Goal: Answer question/provide support: Answer question/provide support

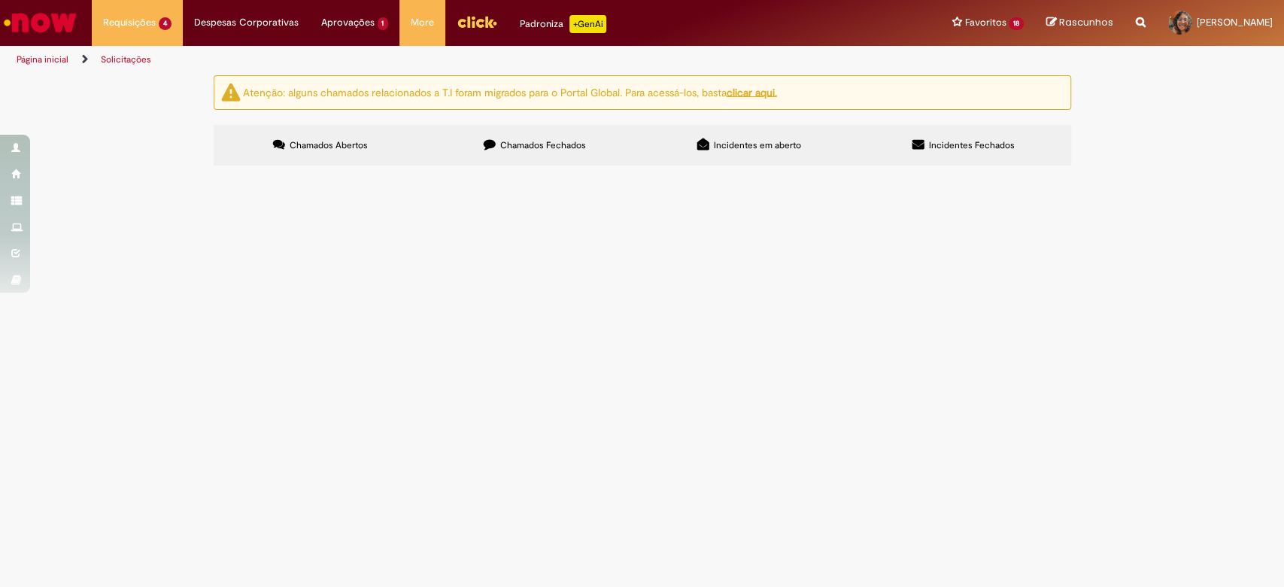
click at [0, 0] on span "R13583376" at bounding box center [0, 0] width 0 height 0
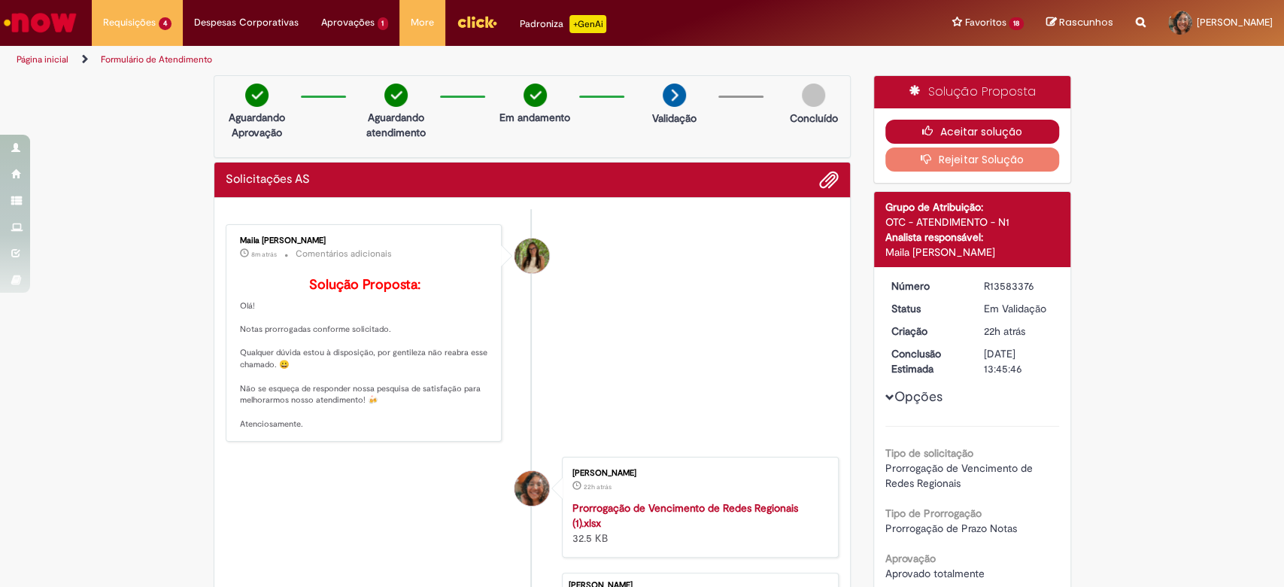
click at [946, 133] on button "Aceitar solução" at bounding box center [972, 132] width 174 height 24
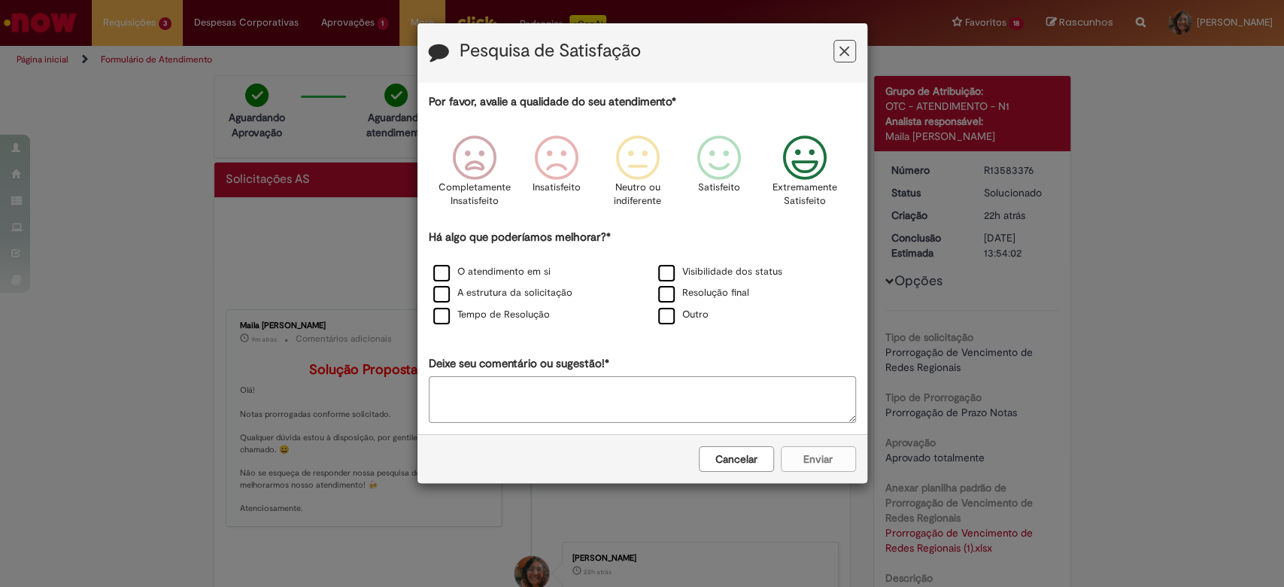
click at [816, 173] on icon "Feedback" at bounding box center [804, 157] width 56 height 45
click at [464, 273] on label "O atendimento em si" at bounding box center [491, 272] width 117 height 14
click at [444, 295] on label "A estrutura da solicitação" at bounding box center [502, 293] width 139 height 14
click at [443, 317] on label "Tempo de Resolução" at bounding box center [491, 315] width 117 height 14
click at [760, 274] on label "Visibilidade dos status" at bounding box center [720, 272] width 124 height 14
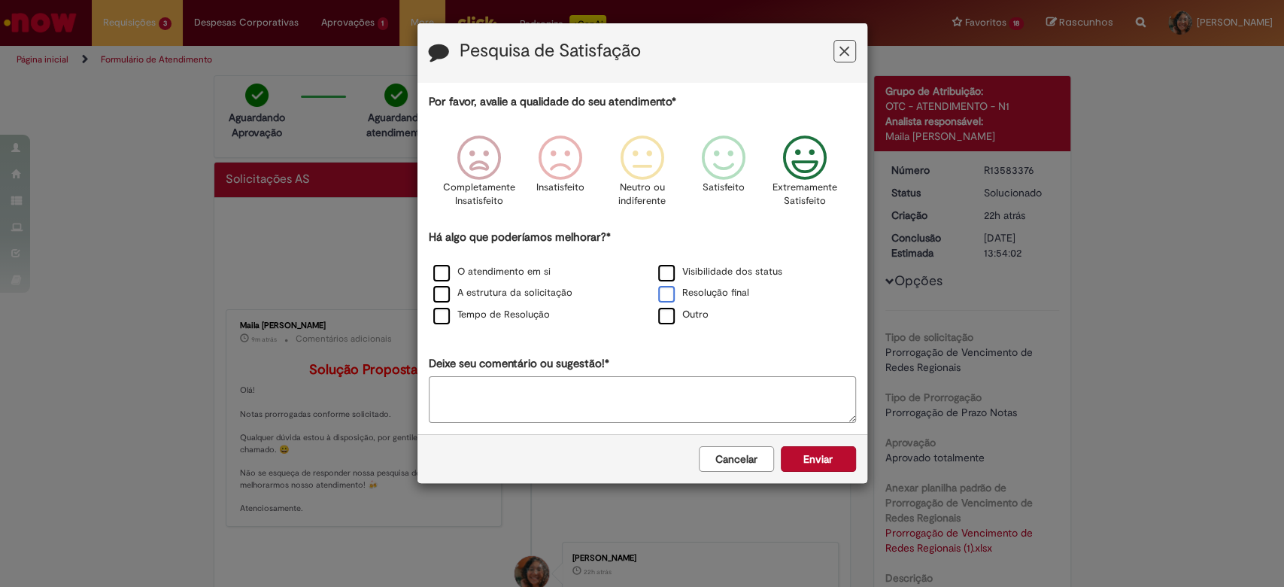
click at [744, 294] on label "Resolução final" at bounding box center [703, 293] width 91 height 14
click at [820, 459] on button "Enviar" at bounding box center [818, 459] width 75 height 26
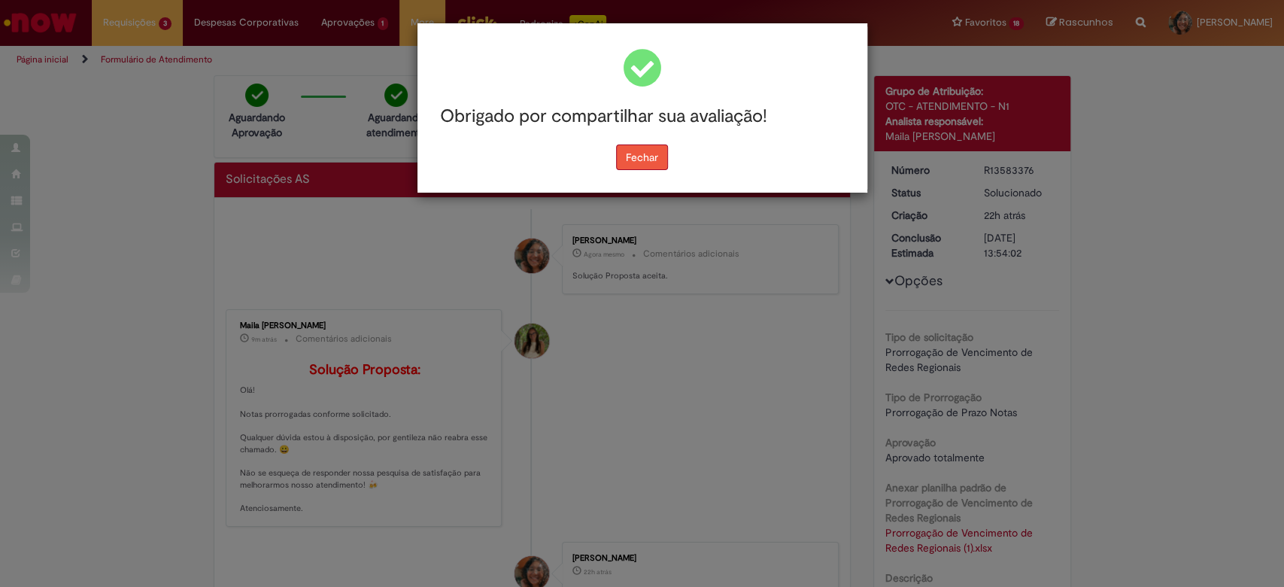
click at [645, 164] on button "Fechar" at bounding box center [642, 157] width 52 height 26
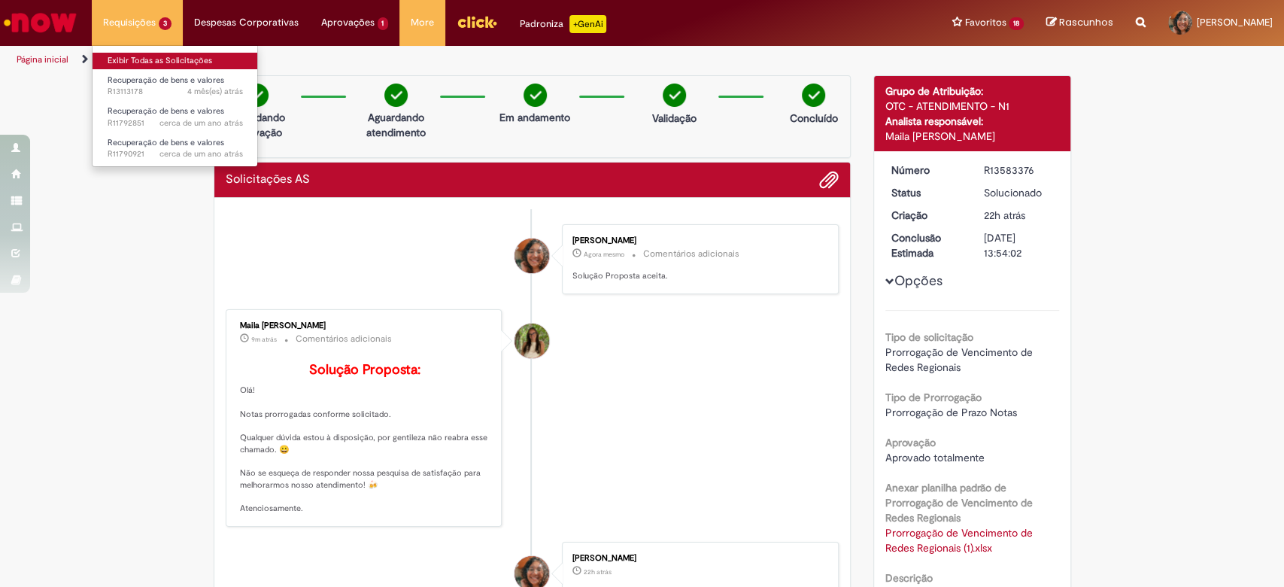
click at [162, 62] on link "Exibir Todas as Solicitações" at bounding box center [174, 61] width 165 height 17
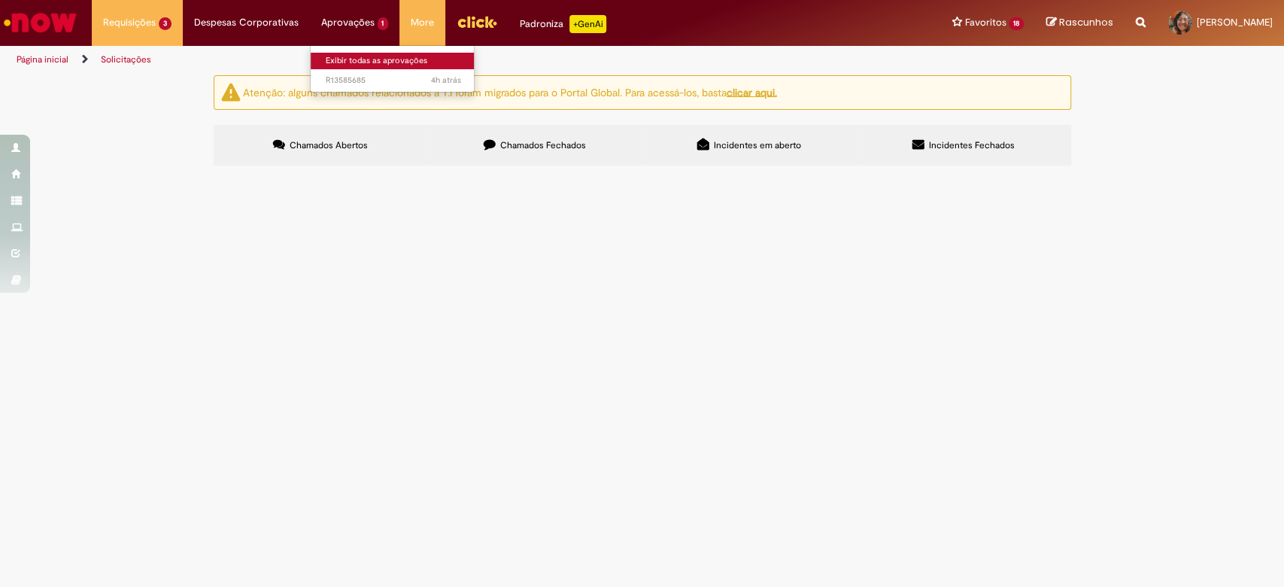
click at [356, 63] on link "Exibir todas as aprovações" at bounding box center [393, 61] width 165 height 17
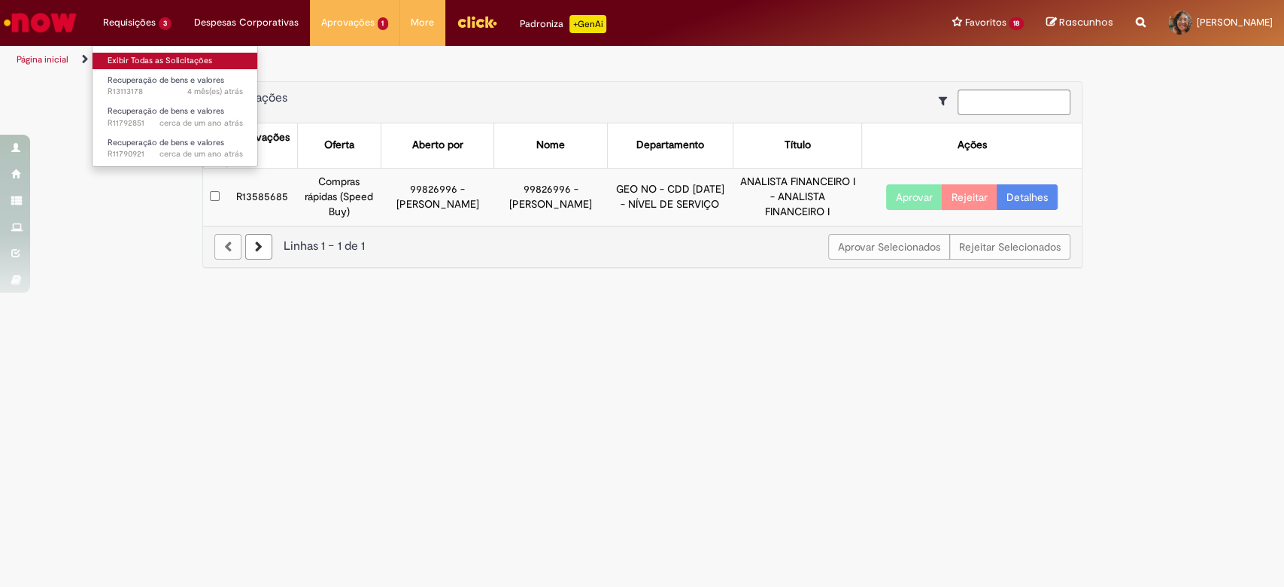
click at [160, 57] on link "Exibir Todas as Solicitações" at bounding box center [174, 61] width 165 height 17
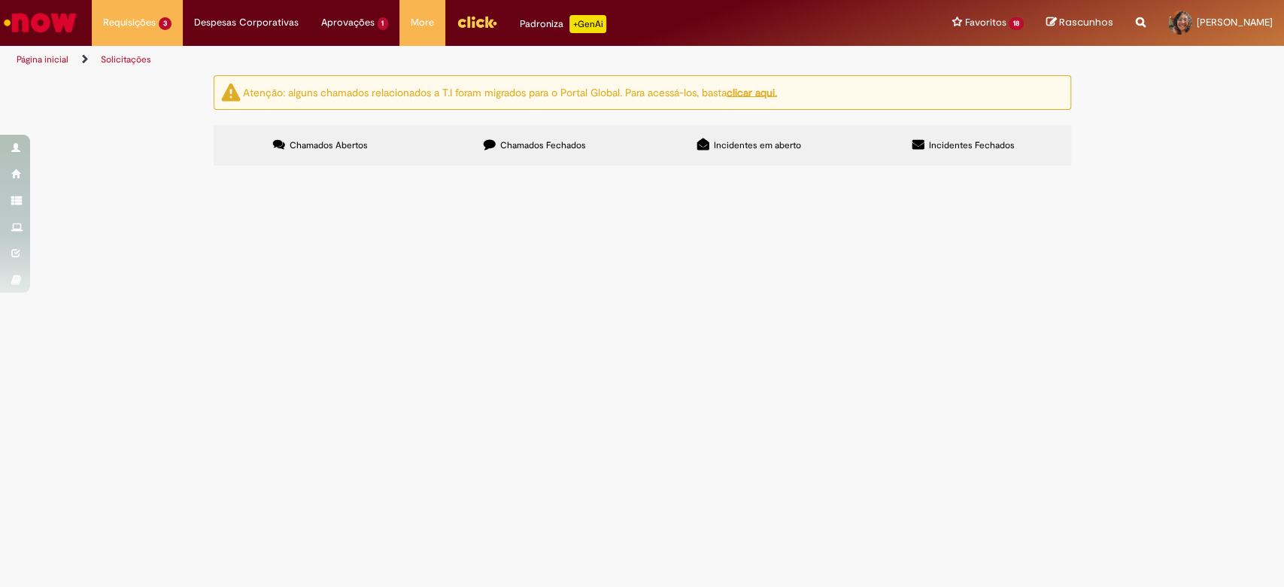
click at [539, 143] on span "Chamados Fechados" at bounding box center [543, 145] width 86 height 12
click at [0, 0] on span "Olá, podem ajudar com essa prorrogação de vencimento, por favor?" at bounding box center [0, 0] width 0 height 0
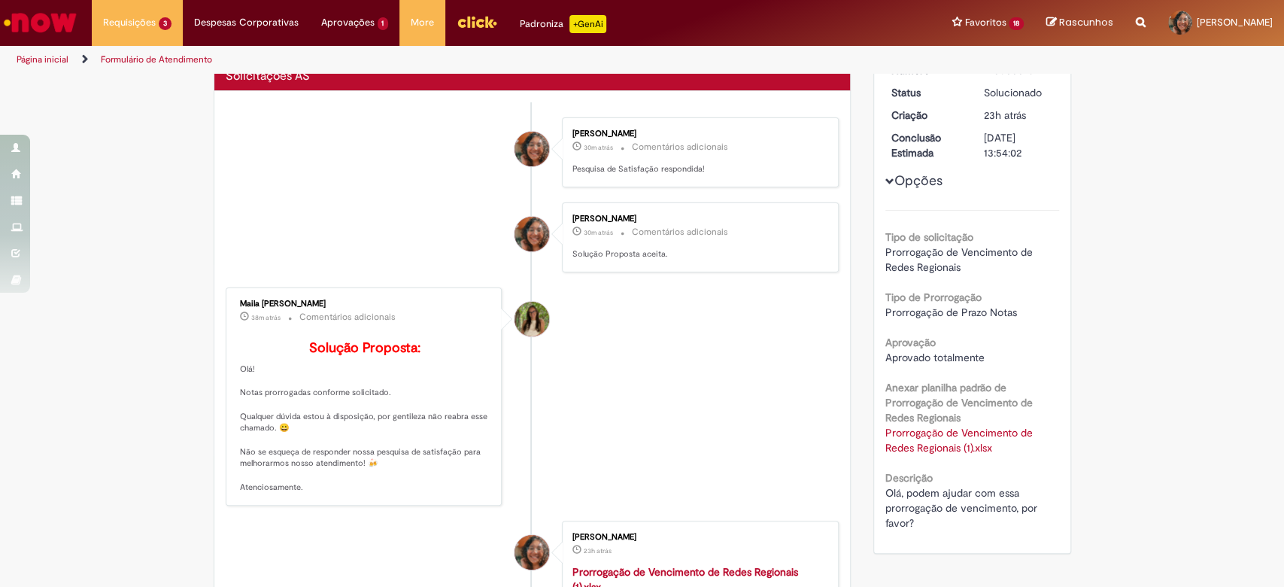
scroll to position [200, 0]
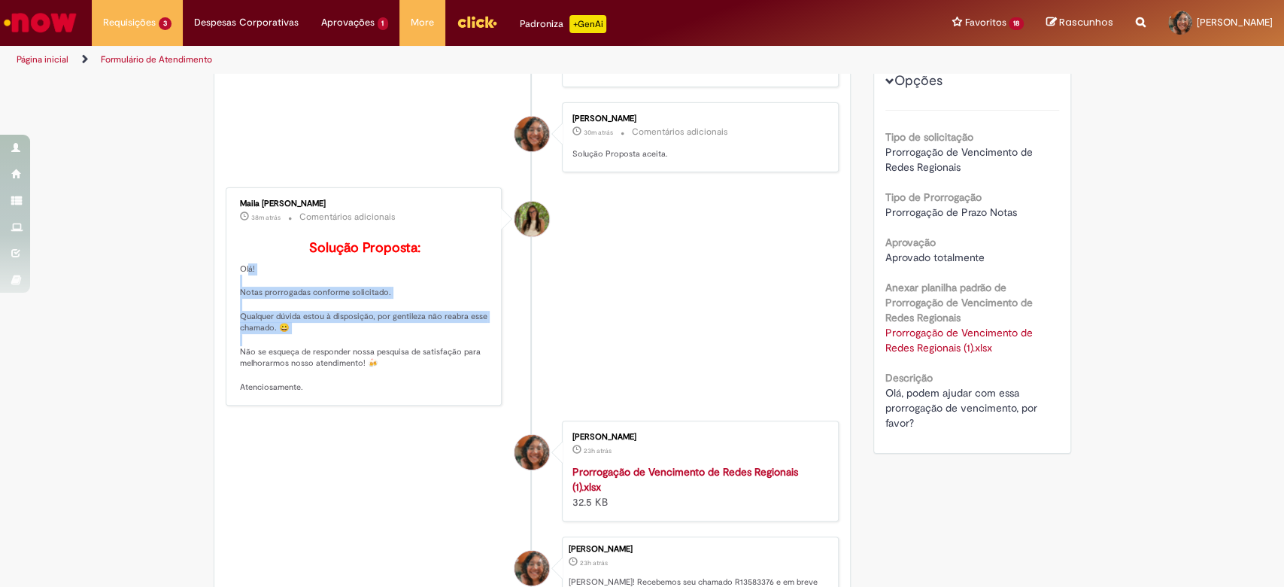
drag, startPoint x: 233, startPoint y: 289, endPoint x: 403, endPoint y: 350, distance: 180.8
click at [403, 350] on p "Solução Proposta: Olá! Notas prorrogadas conforme solicitado. Qualquer dúvida e…" at bounding box center [365, 317] width 250 height 153
drag, startPoint x: 276, startPoint y: 196, endPoint x: 399, endPoint y: 200, distance: 122.6
click at [399, 200] on div "Maila [PERSON_NAME] 38m atrás 38 minutos atrás Comentários adicionais Solução P…" at bounding box center [364, 296] width 268 height 209
copy div "Maila [PERSON_NAME]"
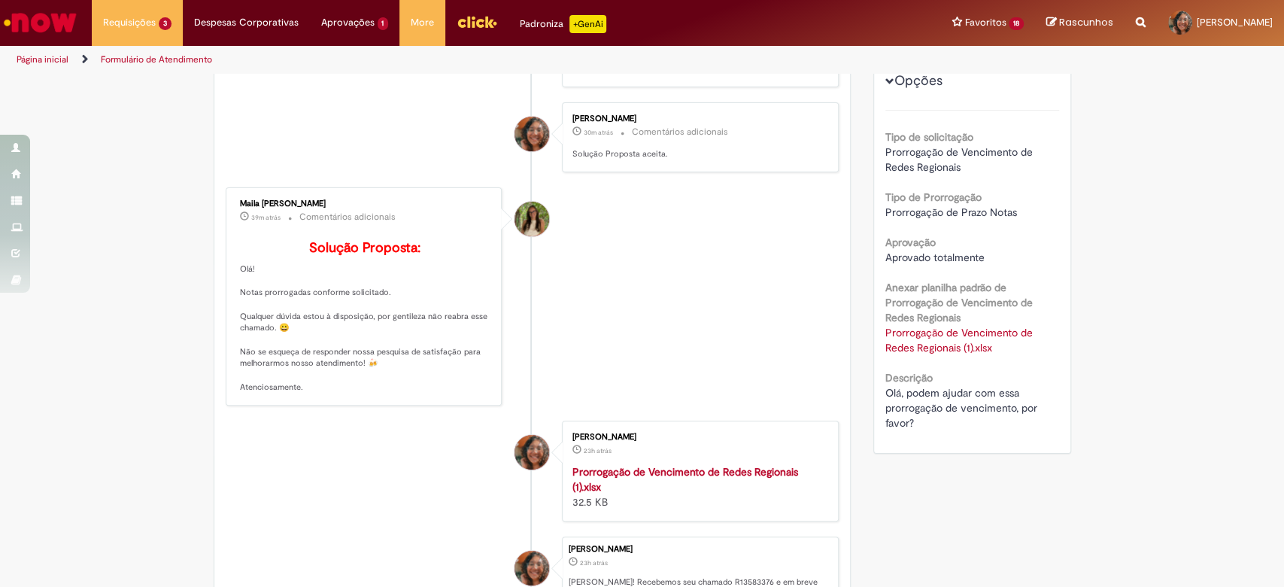
click at [355, 212] on small "Comentários adicionais" at bounding box center [347, 217] width 96 height 13
drag, startPoint x: 232, startPoint y: 201, endPoint x: 402, endPoint y: 192, distance: 170.9
click at [402, 192] on div "Maila [PERSON_NAME] 39m atrás 39 minutos atrás Comentários adicionais Solução P…" at bounding box center [364, 296] width 268 height 209
click at [391, 187] on div "Maila [PERSON_NAME] 39m atrás 39 minutos atrás Comentários adicionais Solução P…" at bounding box center [364, 296] width 277 height 218
drag, startPoint x: 229, startPoint y: 199, endPoint x: 373, endPoint y: 190, distance: 144.7
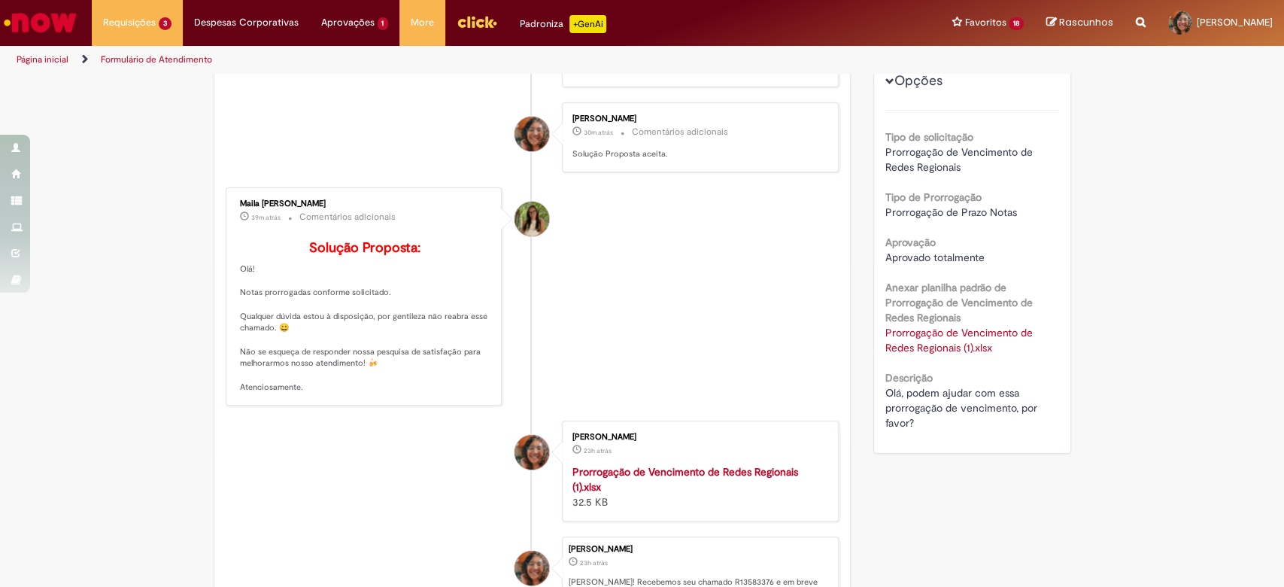
click at [373, 192] on div "Maila [PERSON_NAME] 39m atrás 39 minutos atrás Comentários adicionais Solução P…" at bounding box center [364, 296] width 268 height 209
copy div "Maila [PERSON_NAME]"
drag, startPoint x: 235, startPoint y: 312, endPoint x: 408, endPoint y: 316, distance: 173.8
click at [408, 316] on p "Solução Proposta: Olá! Notas prorrogadas conforme solicitado. Qualquer dúvida e…" at bounding box center [365, 317] width 250 height 153
click at [344, 285] on p "Solução Proposta: Olá! Notas prorrogadas conforme solicitado. Qualquer dúvida e…" at bounding box center [365, 317] width 250 height 153
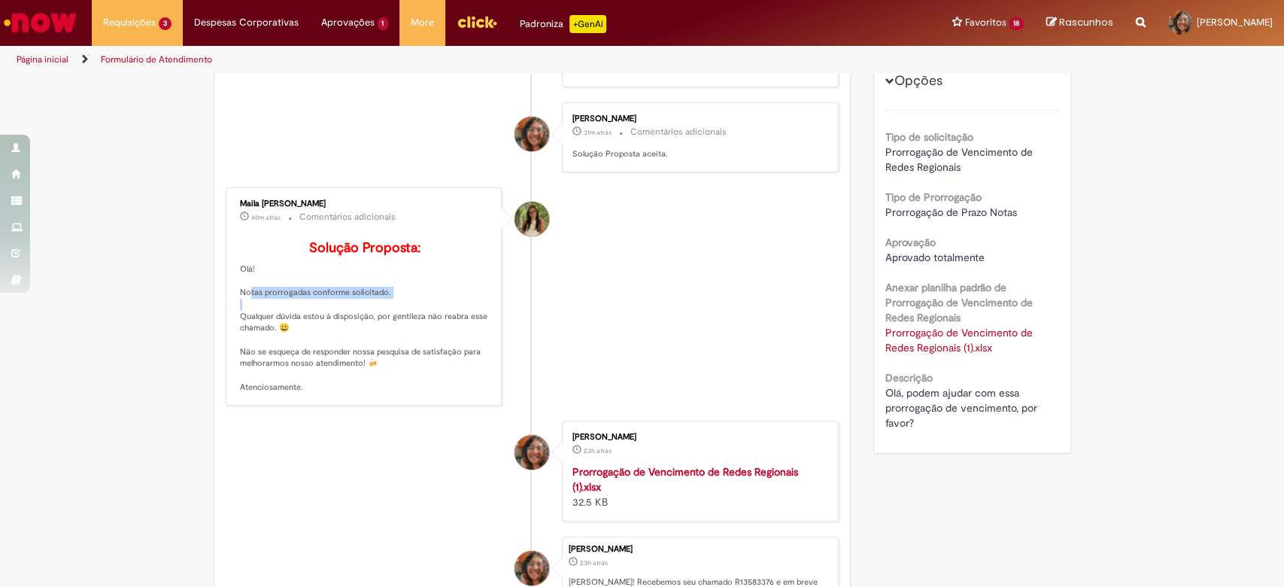
drag, startPoint x: 229, startPoint y: 311, endPoint x: 391, endPoint y: 317, distance: 162.5
click at [391, 317] on div "Maila [PERSON_NAME] 40m atrás 40 minutos atrás Comentários adicionais Solução P…" at bounding box center [364, 296] width 268 height 209
copy p "Notas prorrogadas conforme solicitado."
